Goal: Book appointment/travel/reservation

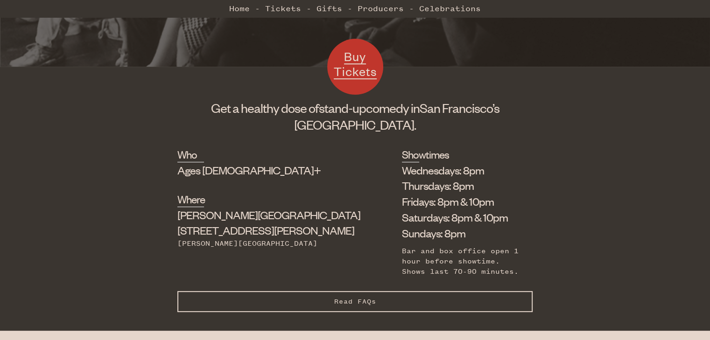
scroll to position [280, 0]
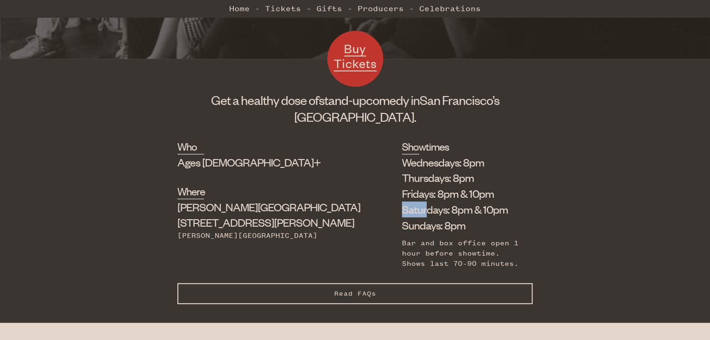
drag, startPoint x: 326, startPoint y: 211, endPoint x: 352, endPoint y: 212, distance: 25.7
click at [402, 212] on li "Saturdays: 8pm & 10pm" at bounding box center [460, 210] width 117 height 16
drag, startPoint x: 332, startPoint y: 191, endPoint x: 350, endPoint y: 192, distance: 18.7
click at [402, 192] on li "Fridays: 8pm & 10pm" at bounding box center [460, 194] width 117 height 16
drag, startPoint x: 361, startPoint y: 193, endPoint x: 395, endPoint y: 195, distance: 34.6
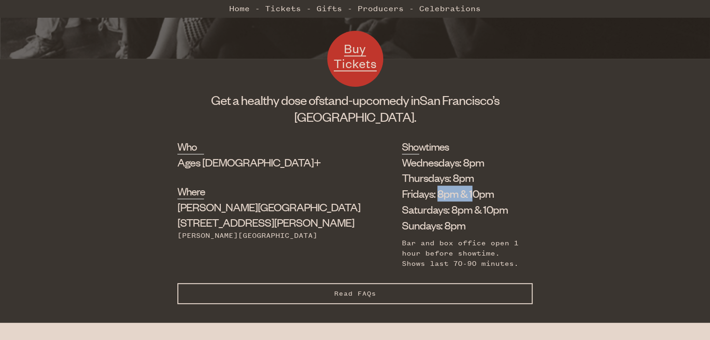
click at [402, 195] on li "Fridays: 8pm & 10pm" at bounding box center [460, 194] width 117 height 16
drag, startPoint x: 193, startPoint y: 206, endPoint x: 220, endPoint y: 210, distance: 26.4
click at [219, 209] on span "[PERSON_NAME][GEOGRAPHIC_DATA]" at bounding box center [268, 207] width 183 height 14
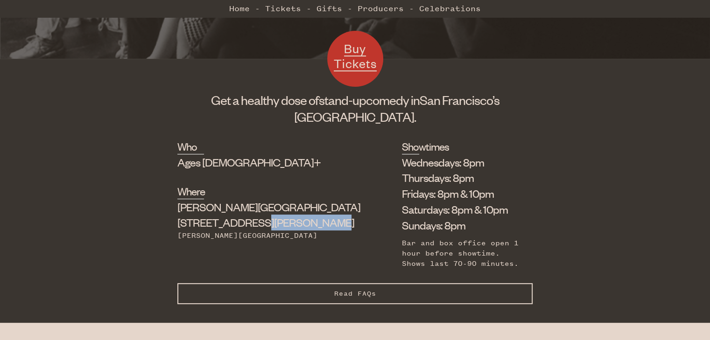
drag, startPoint x: 190, startPoint y: 224, endPoint x: 252, endPoint y: 225, distance: 61.6
click at [252, 225] on div "Who Ages [DEMOGRAPHIC_DATA]+ Where [PERSON_NAME][GEOGRAPHIC_DATA] [STREET_ADDRE…" at bounding box center [354, 211] width 355 height 144
drag, startPoint x: 232, startPoint y: 230, endPoint x: 205, endPoint y: 225, distance: 27.2
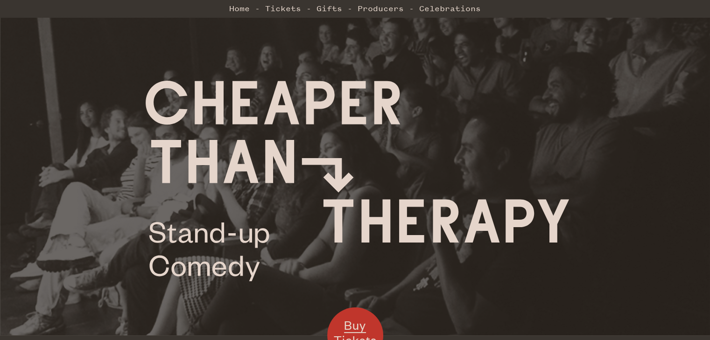
scroll to position [0, 0]
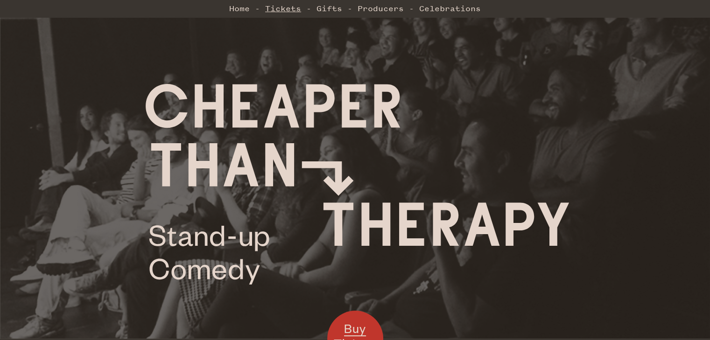
click at [284, 9] on link "Tickets" at bounding box center [283, 8] width 36 height 19
